Goal: Transaction & Acquisition: Purchase product/service

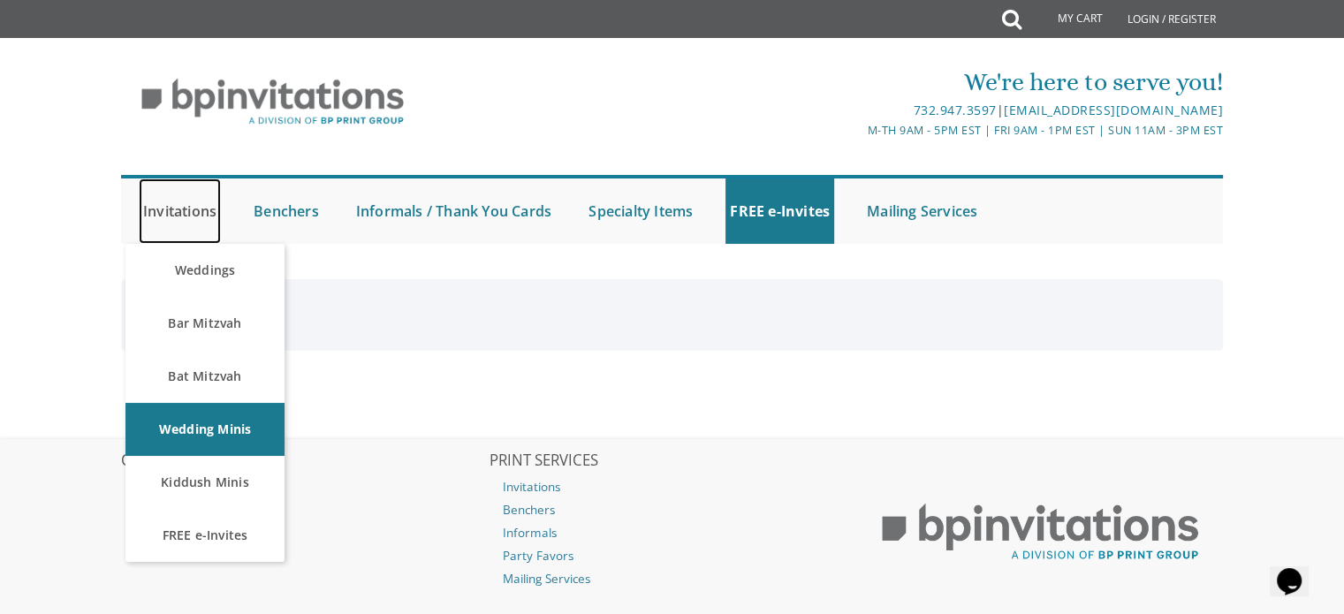
click at [170, 211] on link "Invitations" at bounding box center [180, 210] width 82 height 65
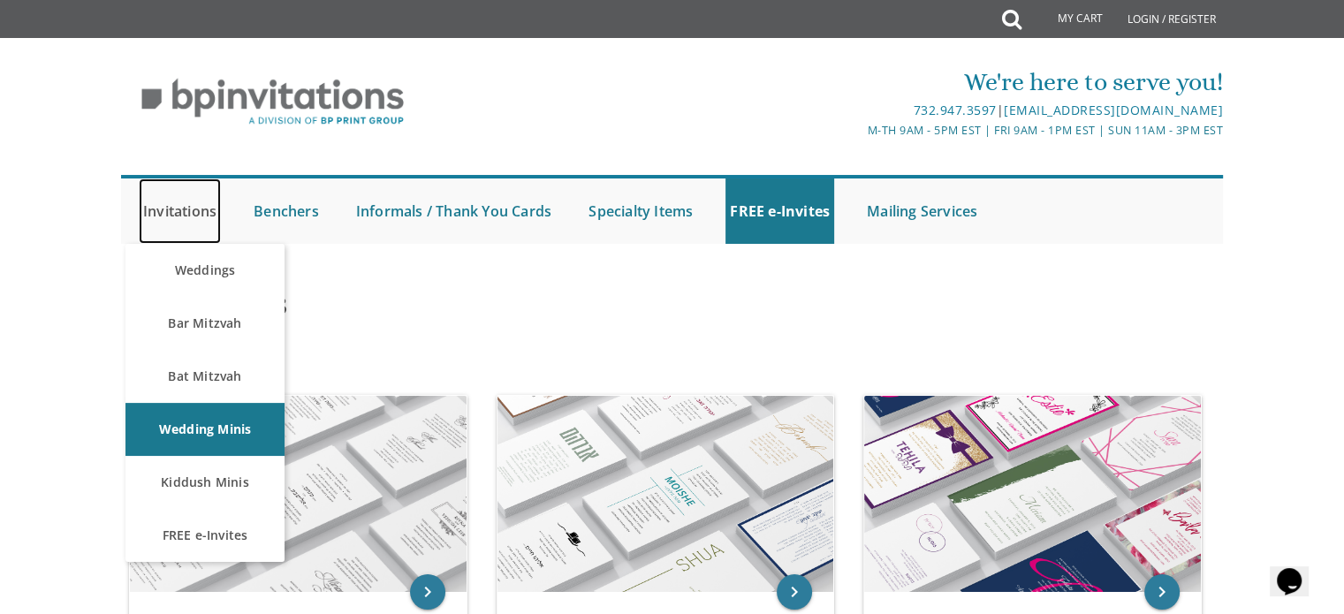
click at [173, 204] on link "Invitations" at bounding box center [180, 210] width 82 height 65
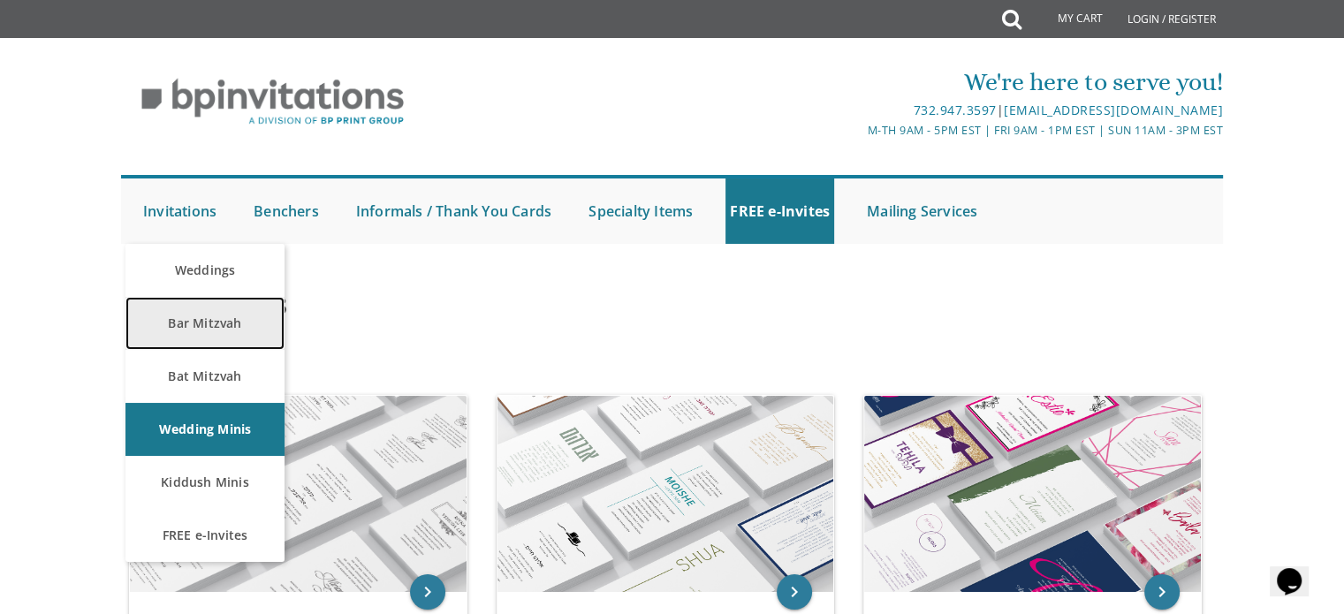
click at [226, 332] on link "Bar Mitzvah" at bounding box center [204, 323] width 159 height 53
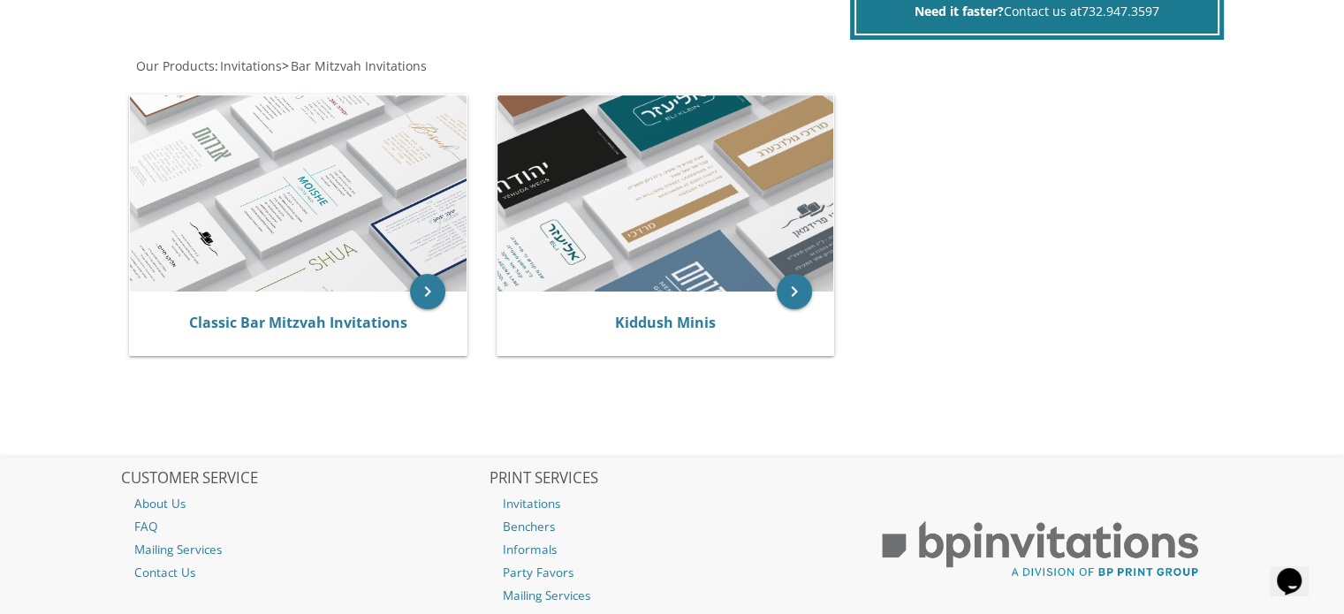
scroll to position [322, 0]
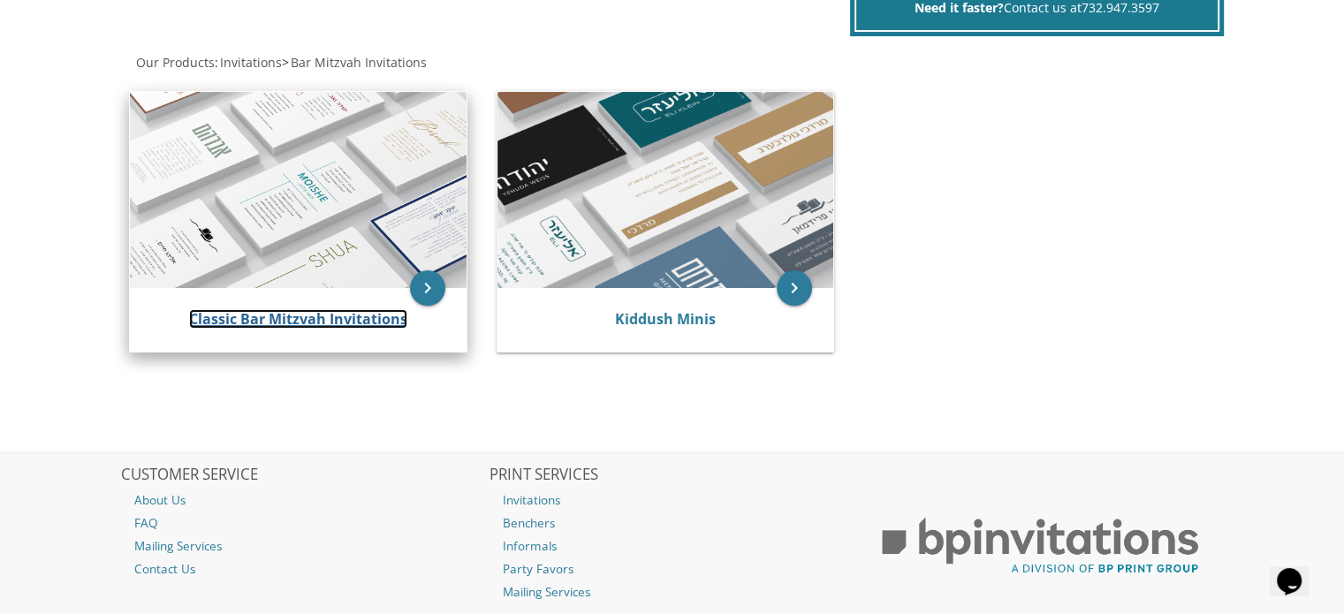
click at [244, 321] on link "Classic Bar Mitzvah Invitations" at bounding box center [298, 318] width 218 height 19
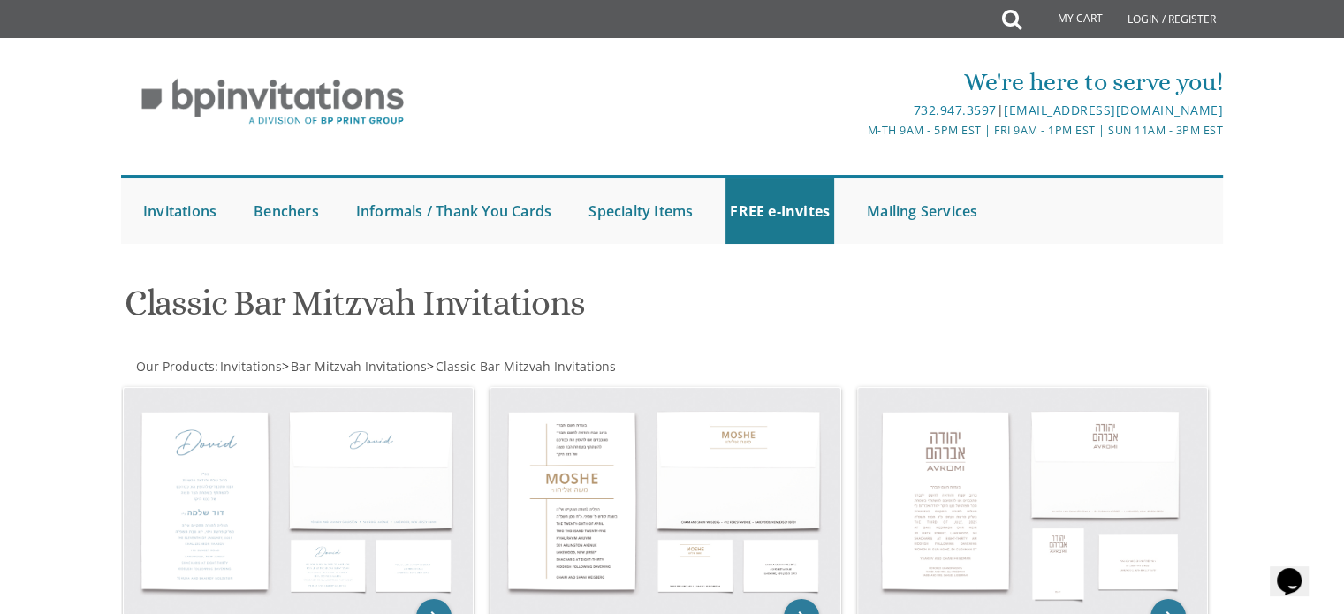
click at [230, 310] on h1 "Classic Bar Mitzvah Invitations" at bounding box center [485, 310] width 721 height 52
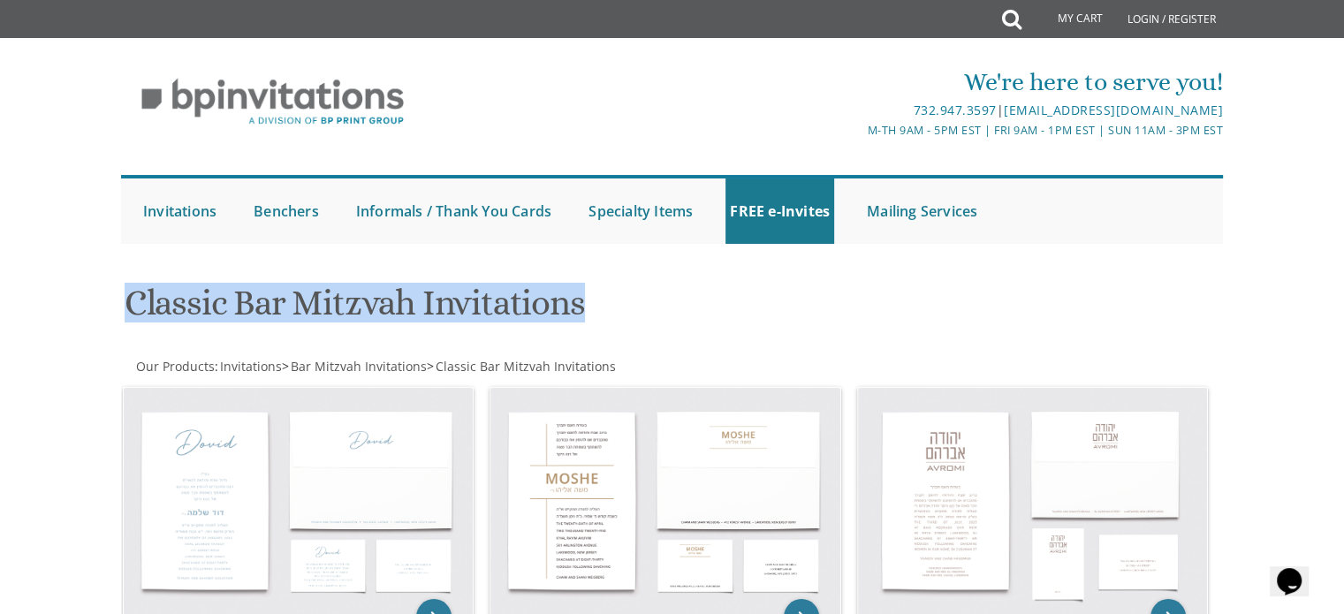
click at [230, 310] on h1 "Classic Bar Mitzvah Invitations" at bounding box center [485, 310] width 721 height 52
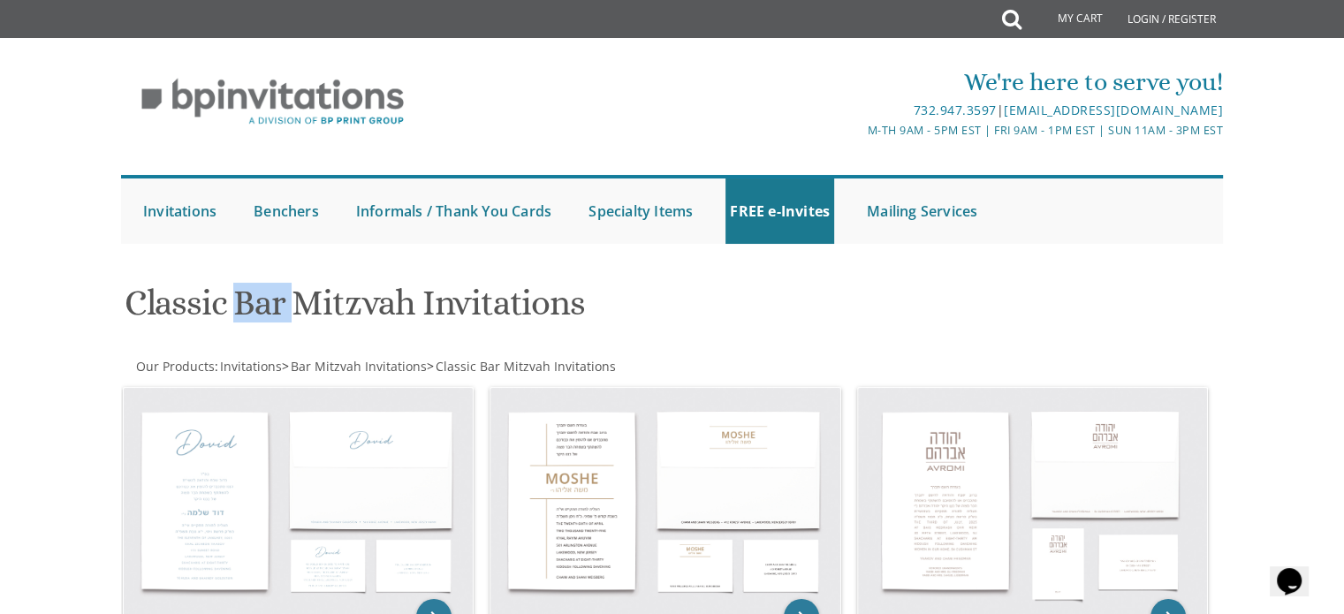
click at [230, 310] on h1 "Classic Bar Mitzvah Invitations" at bounding box center [485, 310] width 721 height 52
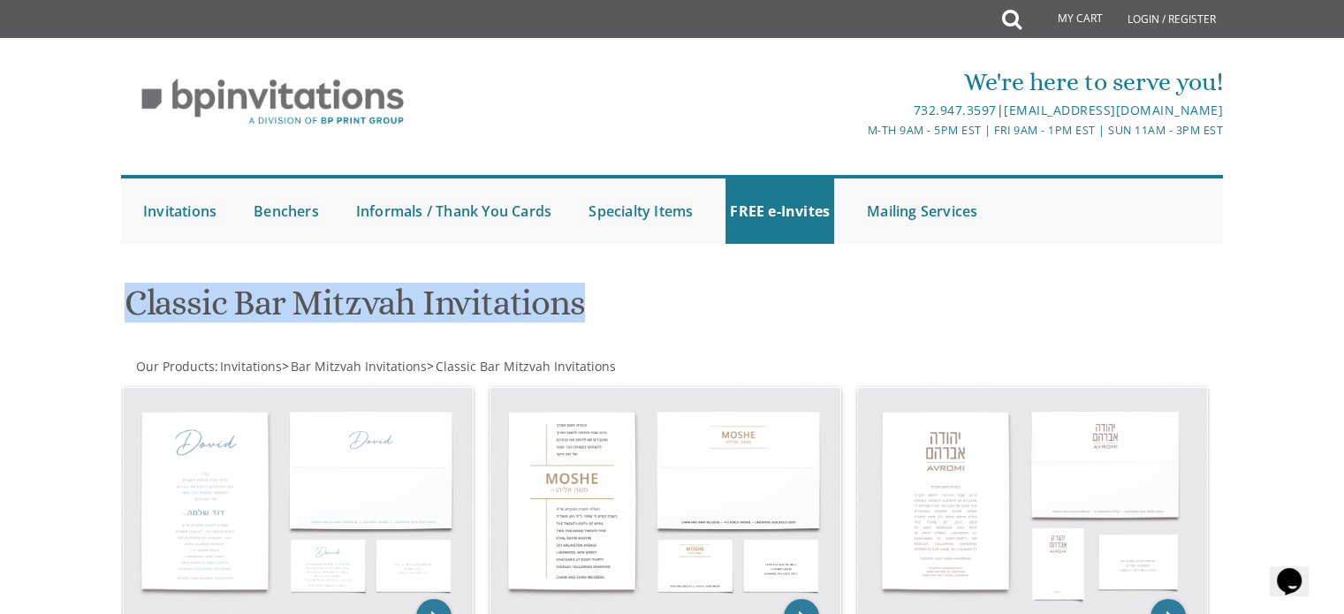
click at [230, 310] on h1 "Classic Bar Mitzvah Invitations" at bounding box center [485, 310] width 721 height 52
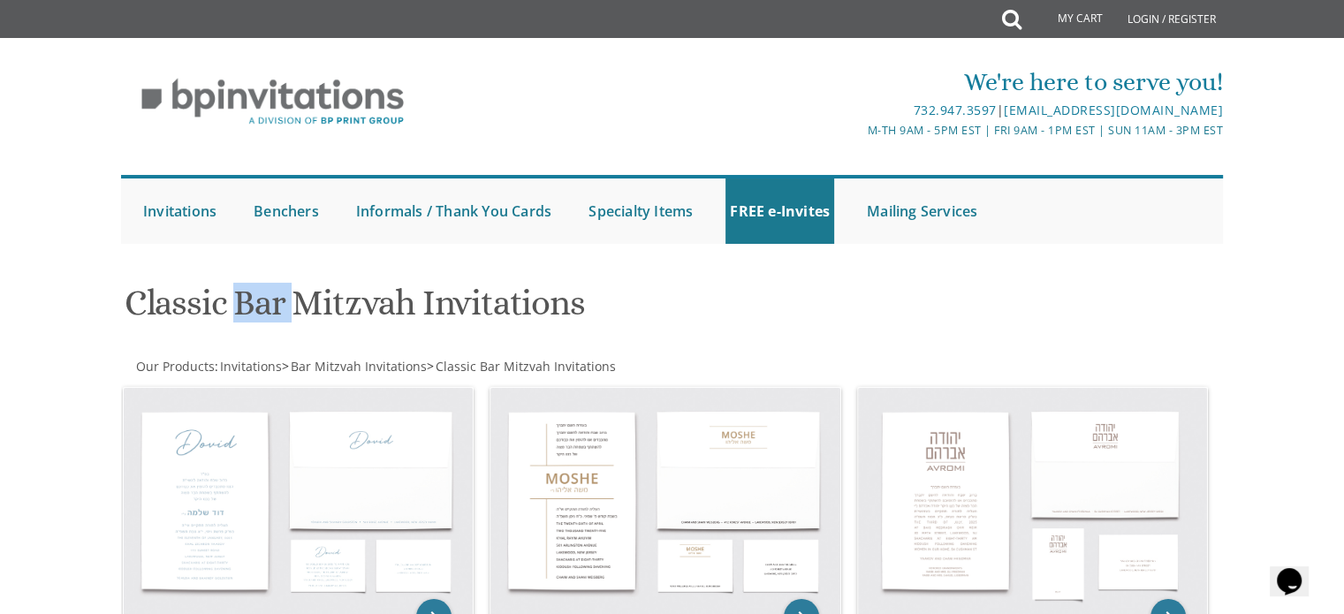
click at [230, 310] on h1 "Classic Bar Mitzvah Invitations" at bounding box center [485, 310] width 721 height 52
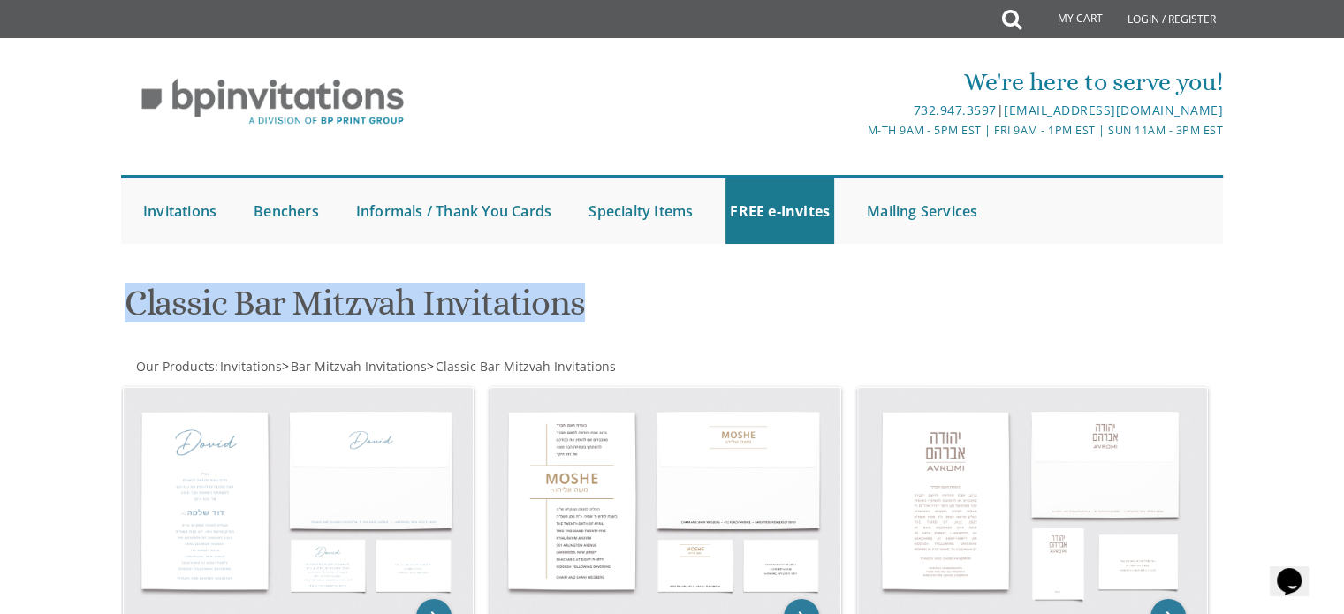
click at [230, 310] on h1 "Classic Bar Mitzvah Invitations" at bounding box center [485, 310] width 721 height 52
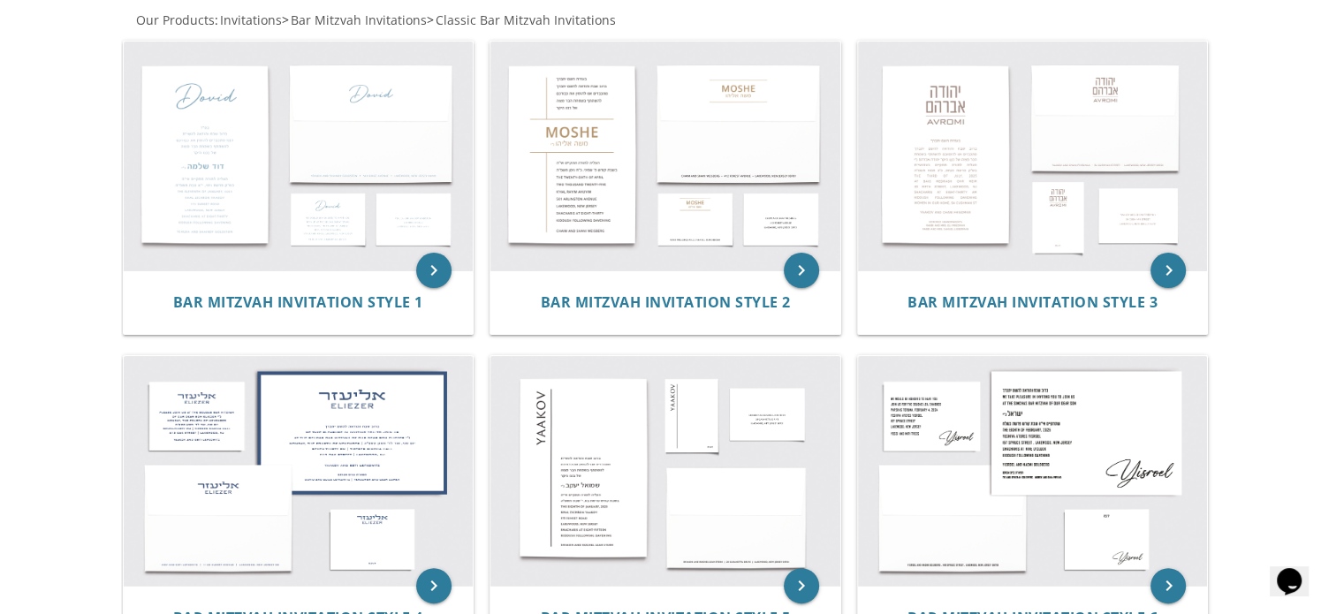
scroll to position [346, 0]
click at [304, 170] on img at bounding box center [299, 157] width 350 height 230
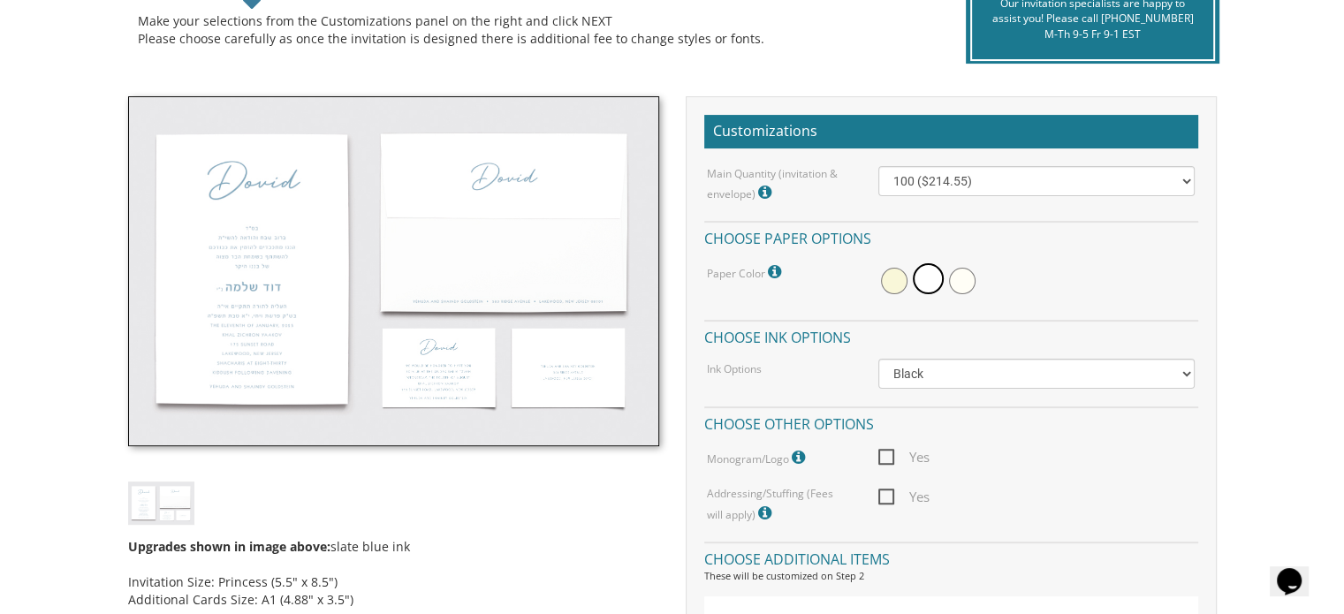
scroll to position [431, 0]
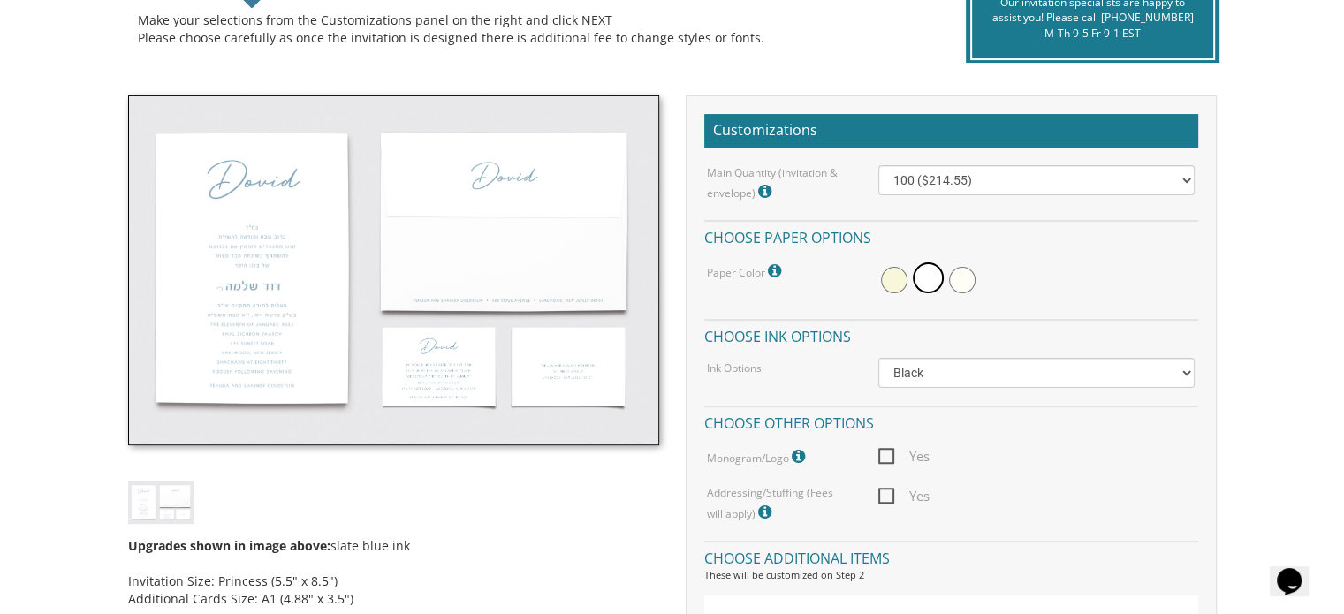
click at [254, 266] on img at bounding box center [393, 270] width 531 height 350
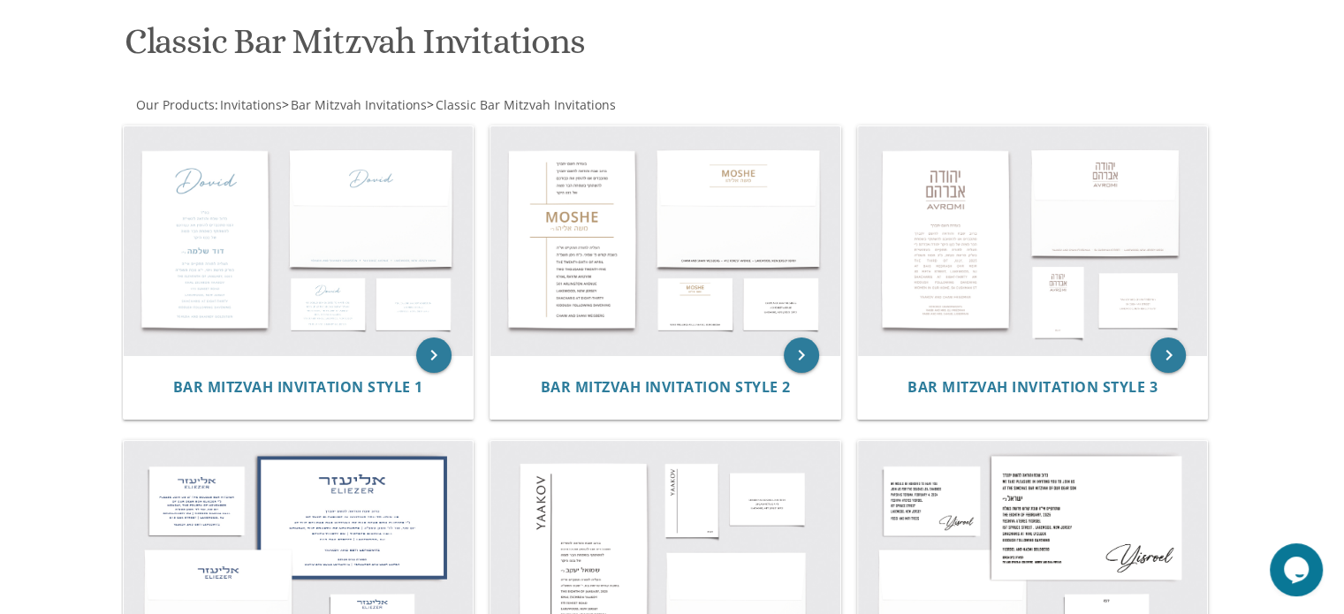
scroll to position [261, 0]
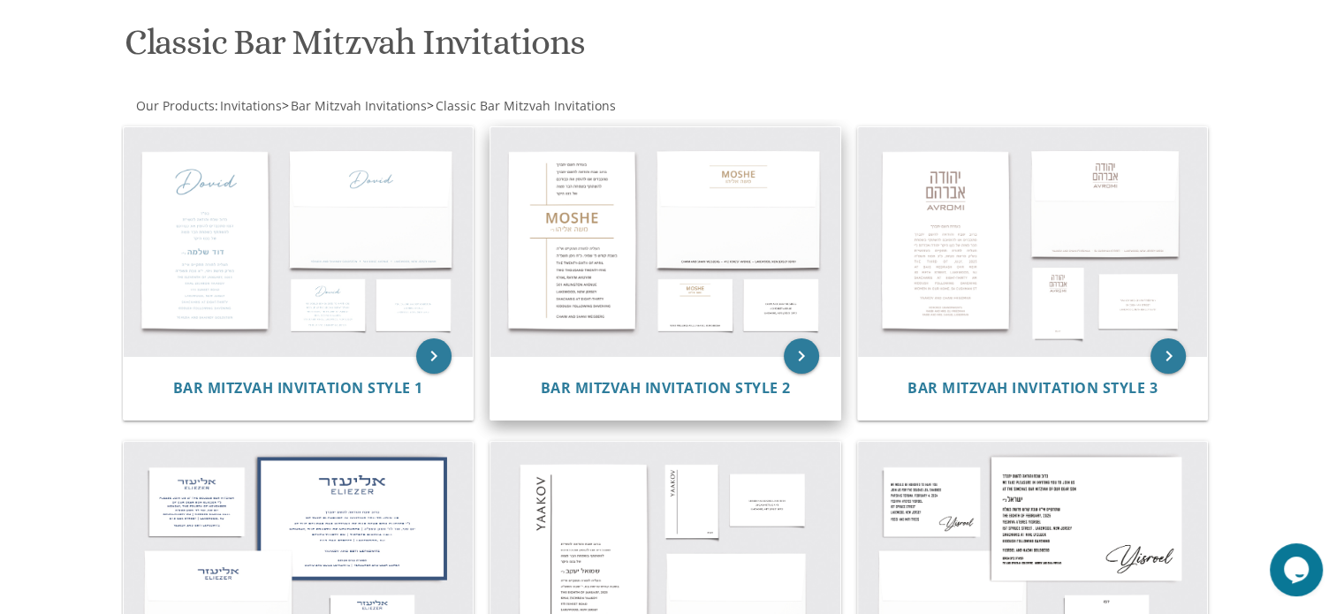
click at [579, 202] on img at bounding box center [665, 242] width 350 height 230
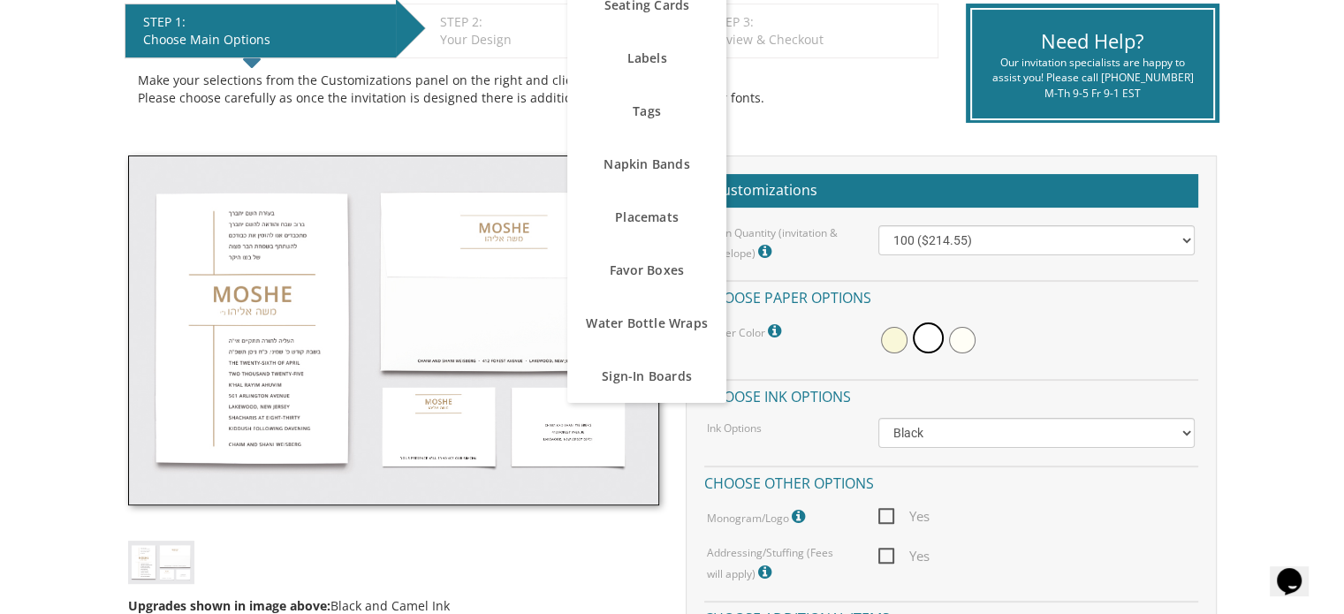
scroll to position [373, 0]
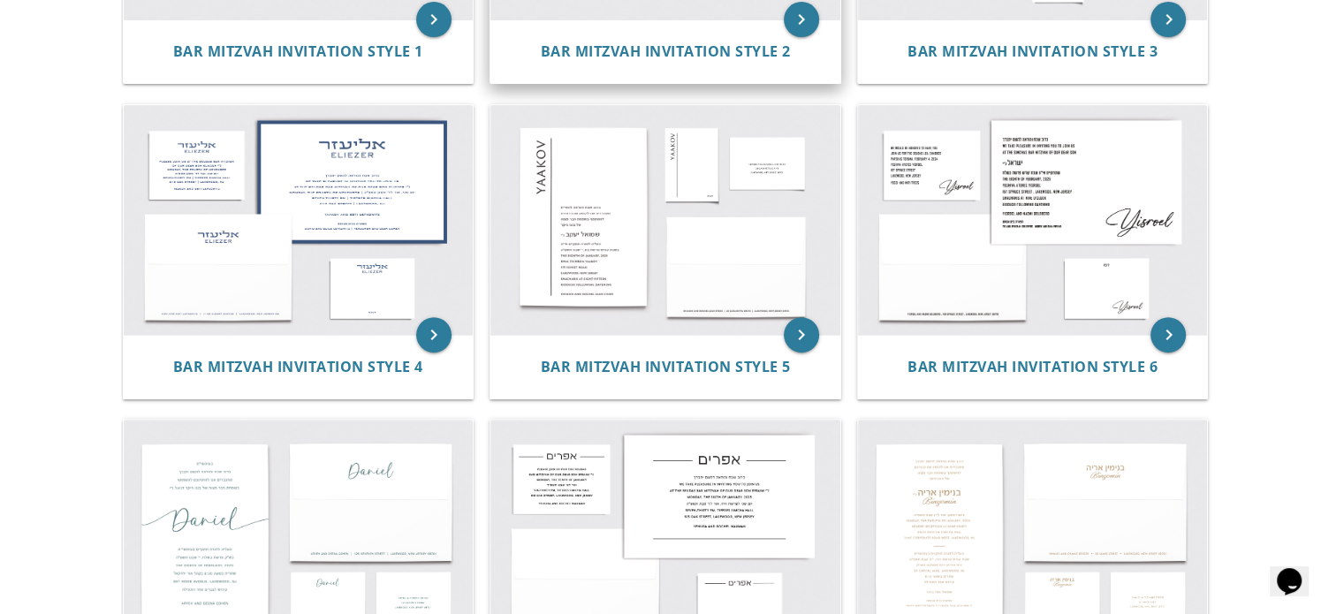
scroll to position [603, 0]
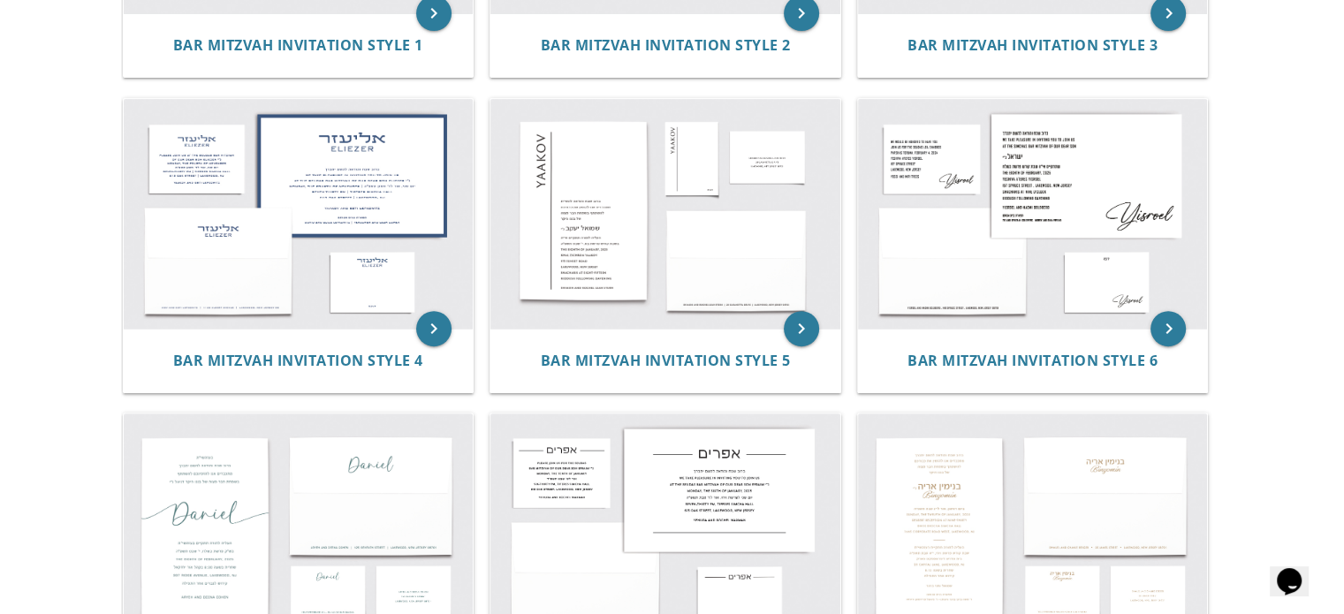
drag, startPoint x: 627, startPoint y: 245, endPoint x: 77, endPoint y: 363, distance: 562.9
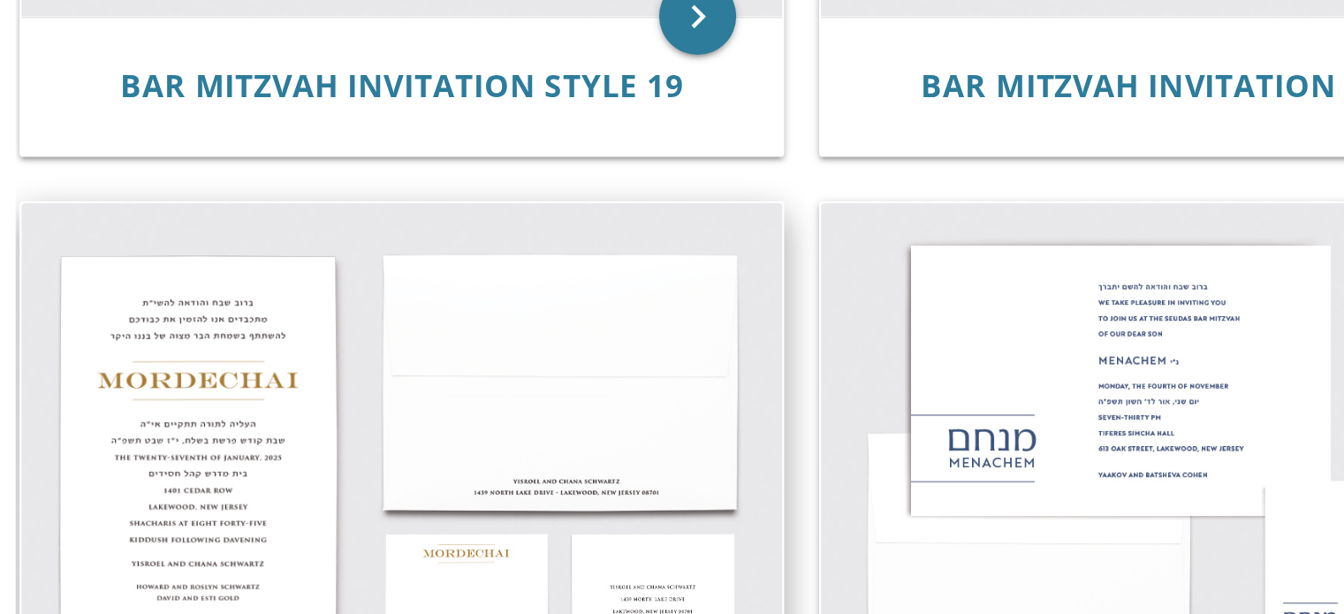
scroll to position [2281, 0]
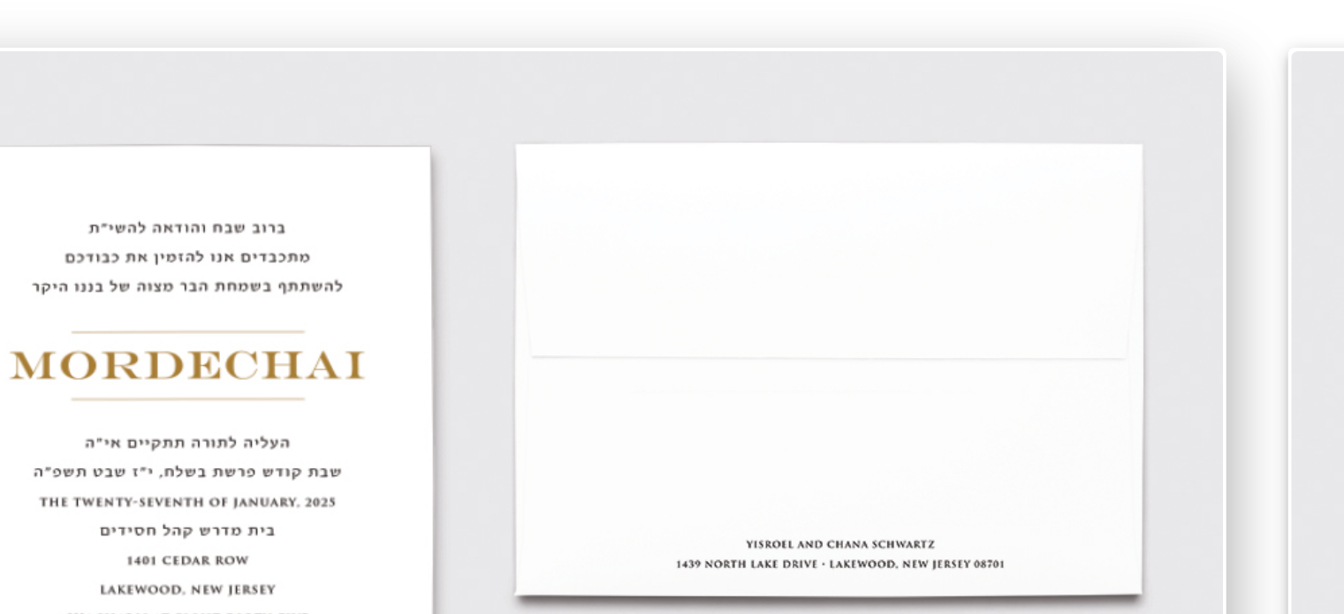
drag, startPoint x: 210, startPoint y: 400, endPoint x: 178, endPoint y: 329, distance: 77.9
click at [178, 329] on img at bounding box center [299, 425] width 350 height 230
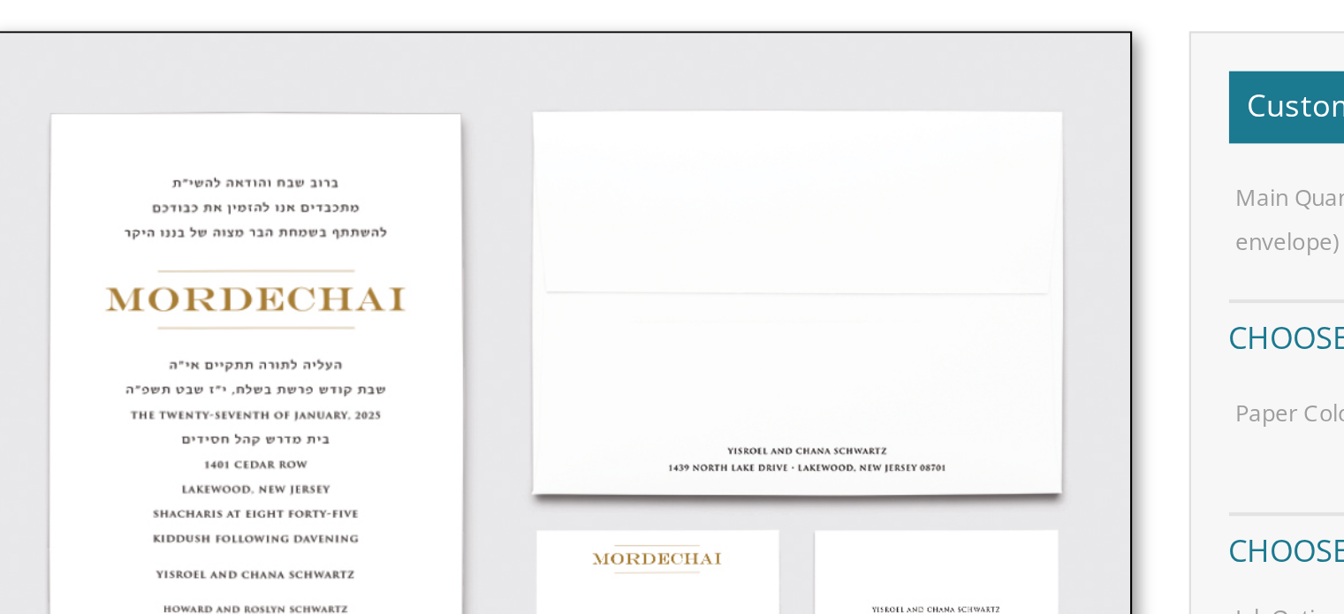
scroll to position [334, 0]
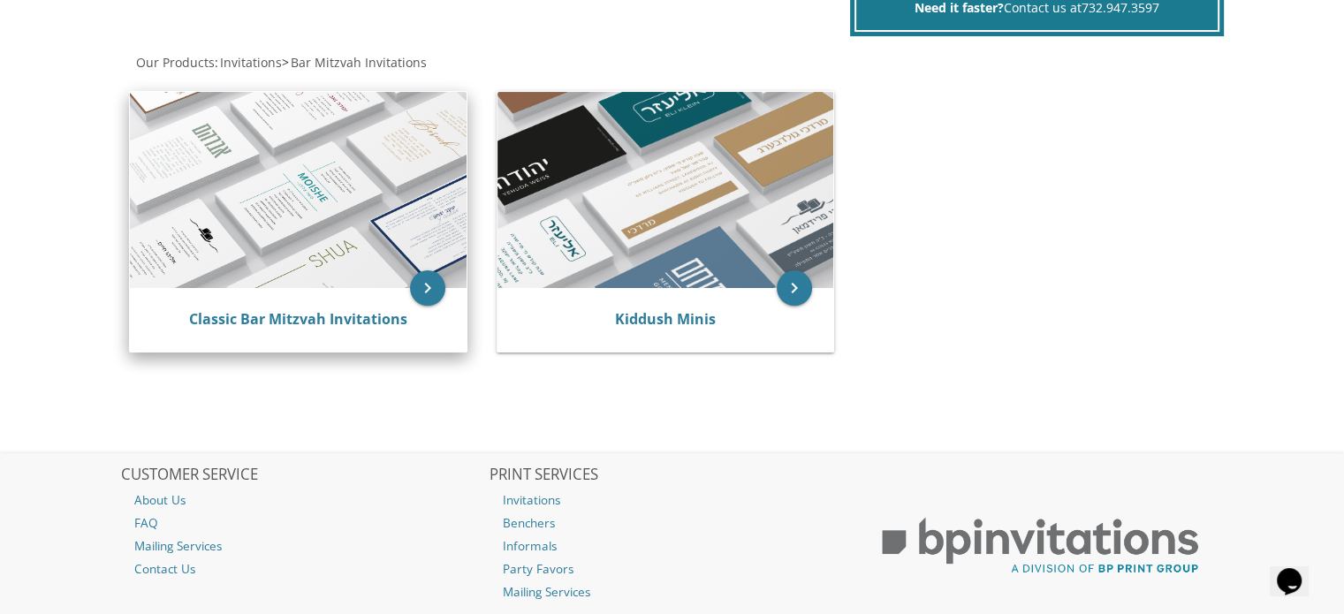
click at [316, 190] on img at bounding box center [298, 190] width 337 height 196
click at [276, 197] on img at bounding box center [298, 190] width 337 height 196
click at [427, 285] on icon "keyboard_arrow_right" at bounding box center [427, 287] width 35 height 35
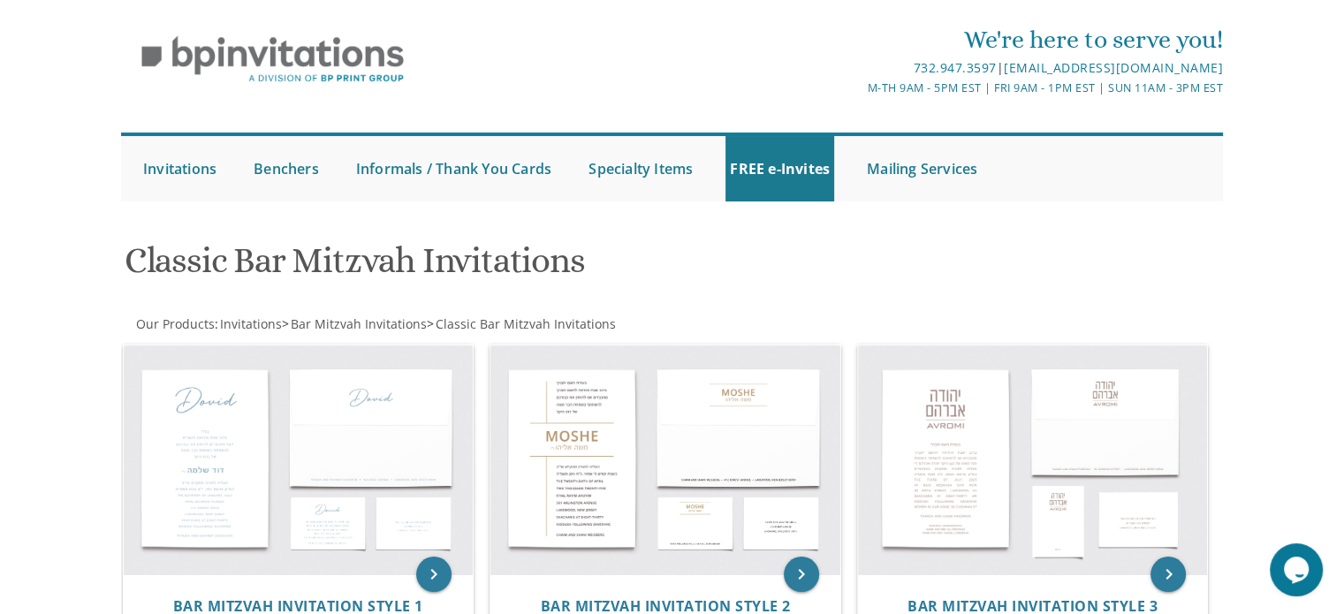
scroll to position [42, 0]
